Goal: Information Seeking & Learning: Learn about a topic

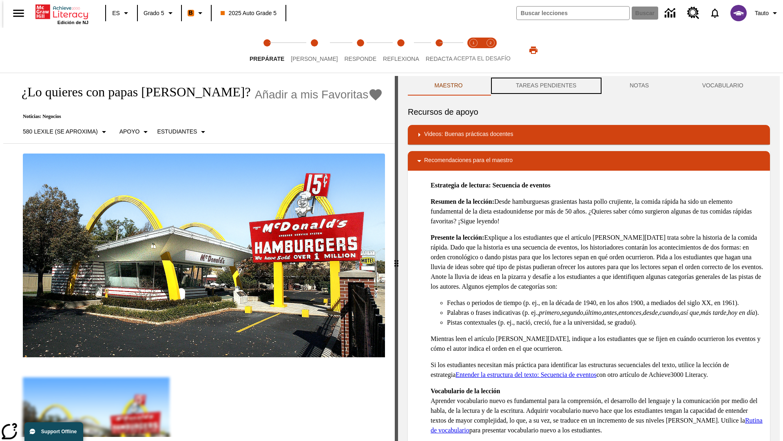
click at [545, 86] on button "TAREAS PENDIENTES" at bounding box center [546, 86] width 114 height 20
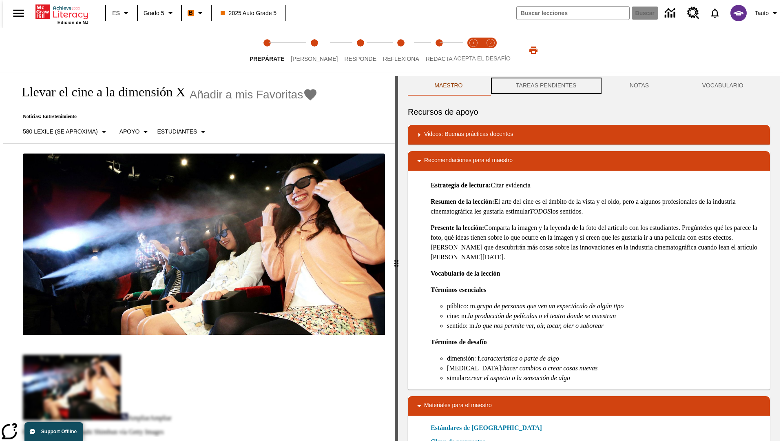
click at [545, 86] on button "TAREAS PENDIENTES" at bounding box center [546, 86] width 114 height 20
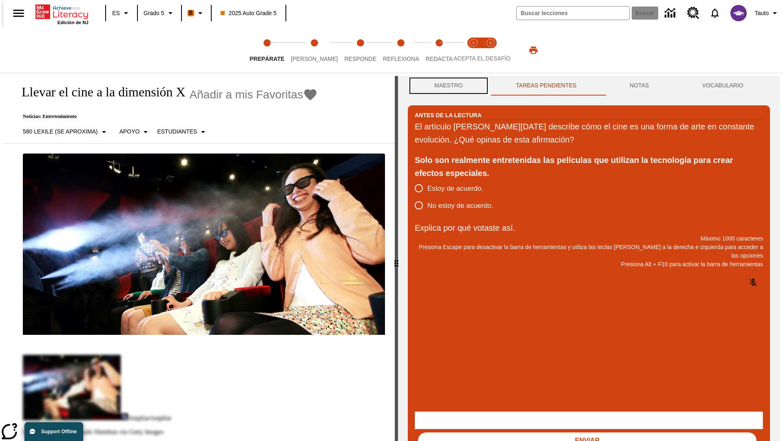
scroll to position [0, 0]
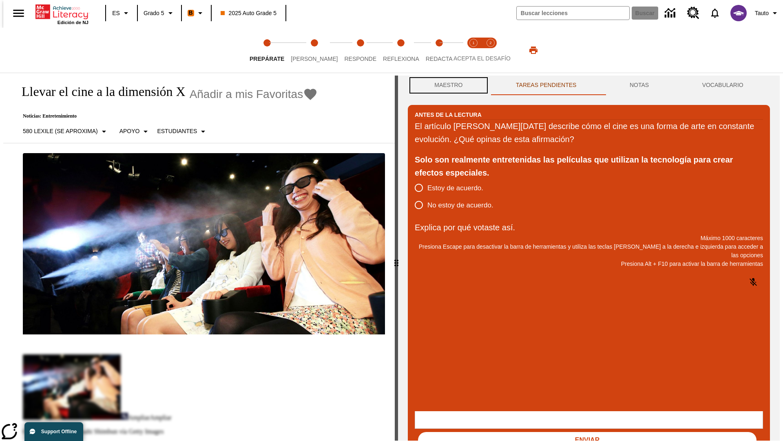
click at [446, 86] on button "Maestro" at bounding box center [449, 85] width 82 height 20
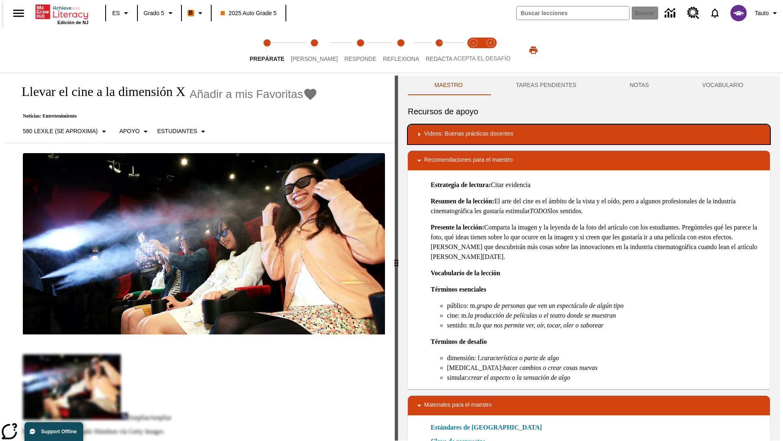
click at [589, 134] on div "Videos: Buenas prácticas docentes" at bounding box center [588, 134] width 349 height 10
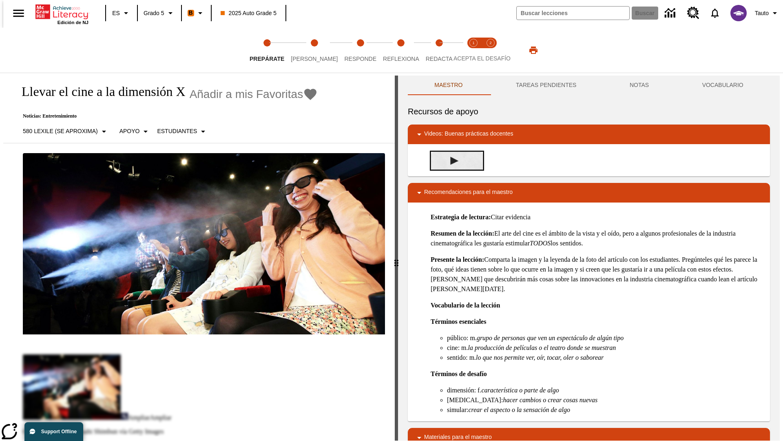
click at [451, 160] on img "Desarrollo del vocabulario académico" at bounding box center [454, 161] width 8 height 8
click at [308, 50] on span "Lee" at bounding box center [314, 55] width 47 height 15
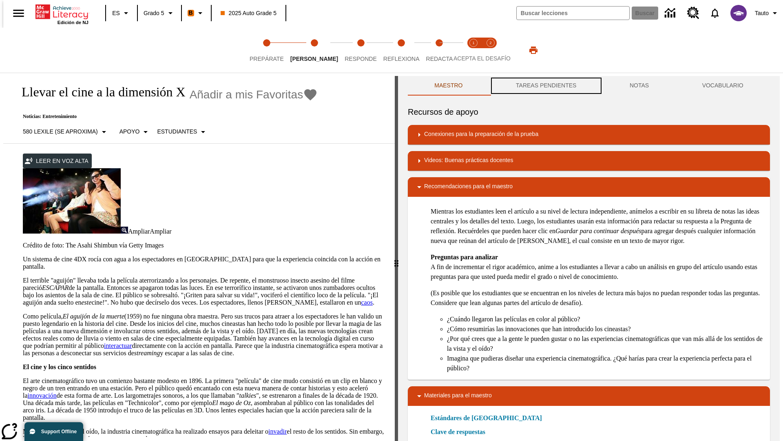
scroll to position [0, 0]
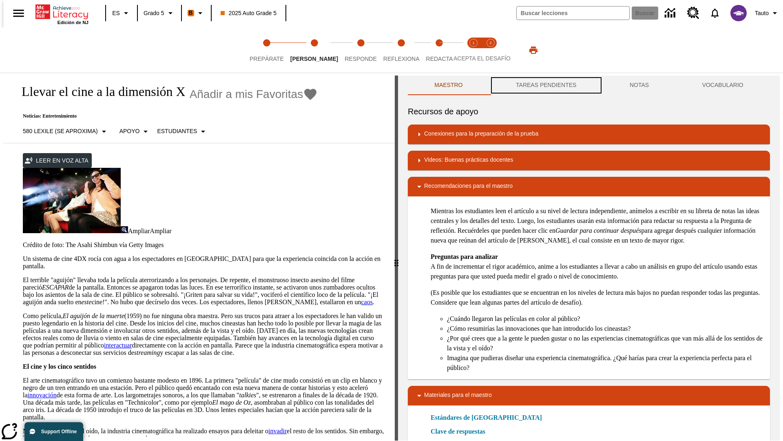
click at [545, 86] on button "TAREAS PENDIENTES" at bounding box center [546, 85] width 114 height 20
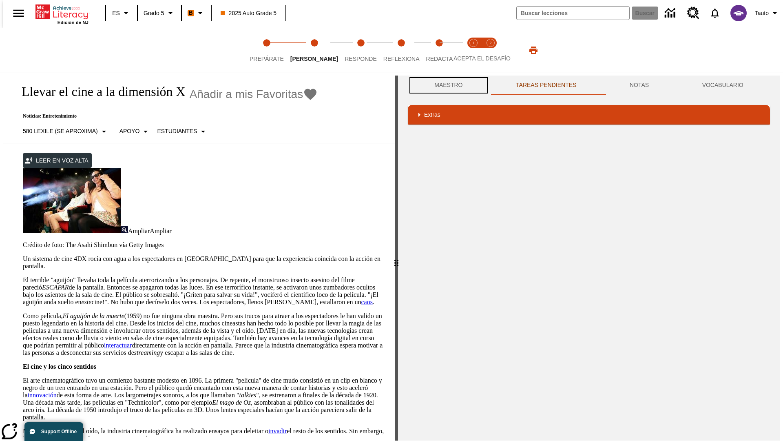
click at [446, 85] on button "Maestro" at bounding box center [449, 85] width 82 height 20
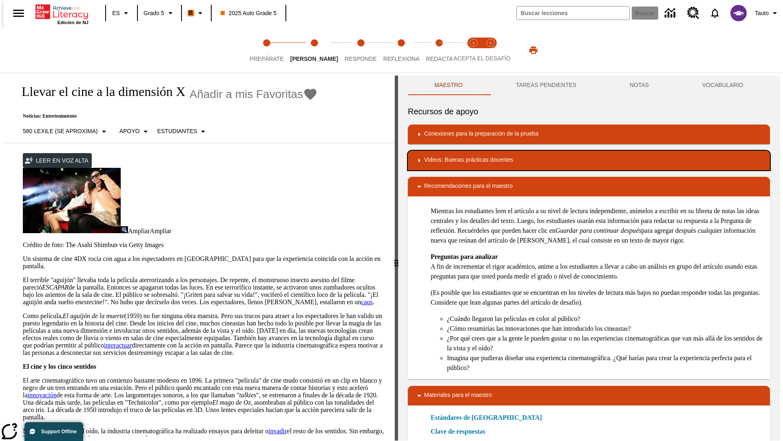
click at [589, 160] on div "Videos: Buenas prácticas docentes" at bounding box center [588, 160] width 349 height 10
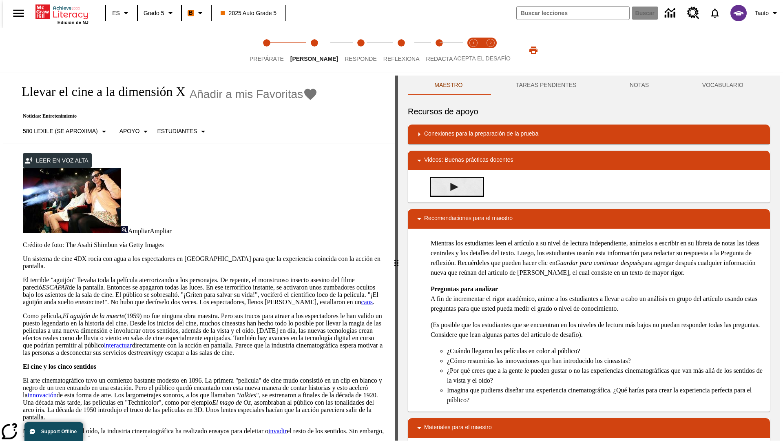
click at [451, 183] on img "Summarization" at bounding box center [454, 187] width 8 height 8
click at [474, 50] on span "Acepta el desafío lee step 1 of 2" at bounding box center [473, 55] width 11 height 15
